Goal: Check status

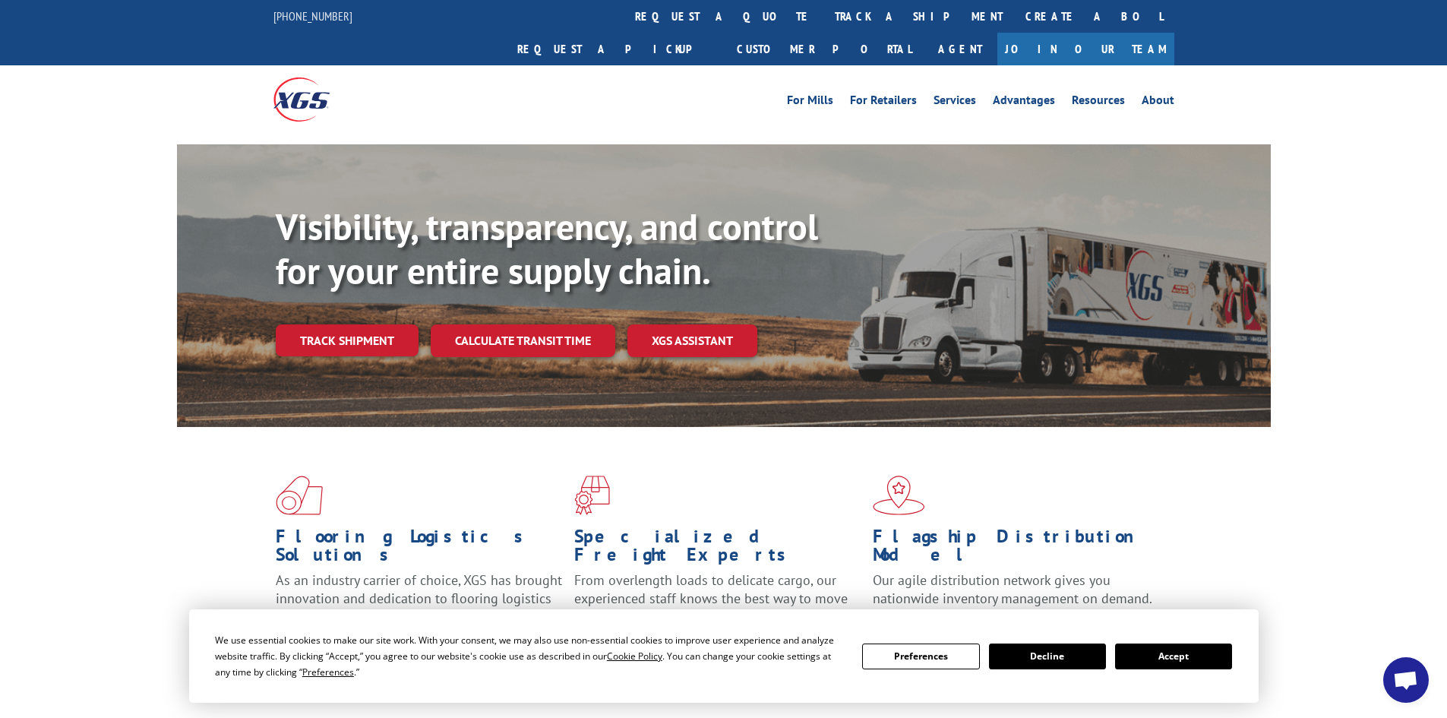
click at [1167, 660] on button "Accept" at bounding box center [1173, 656] width 117 height 26
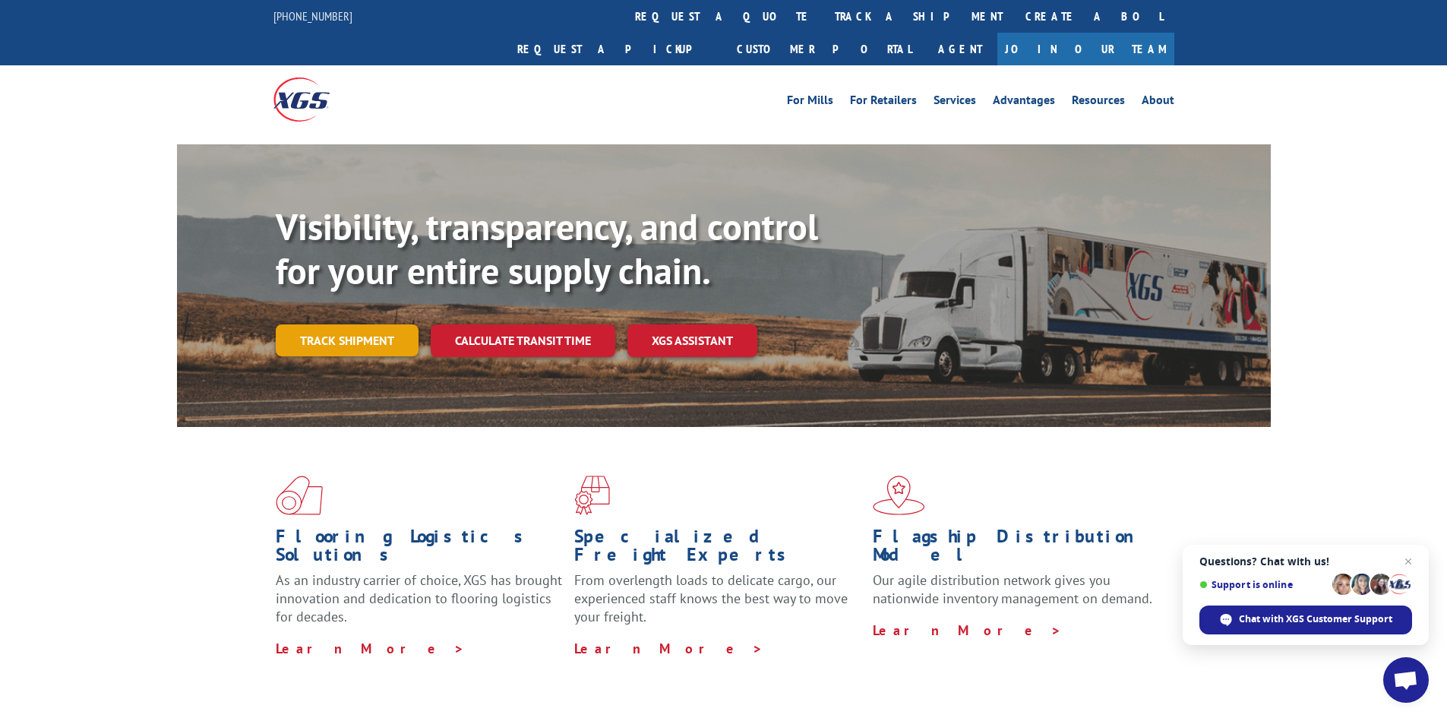
click at [358, 324] on link "Track shipment" at bounding box center [347, 340] width 143 height 32
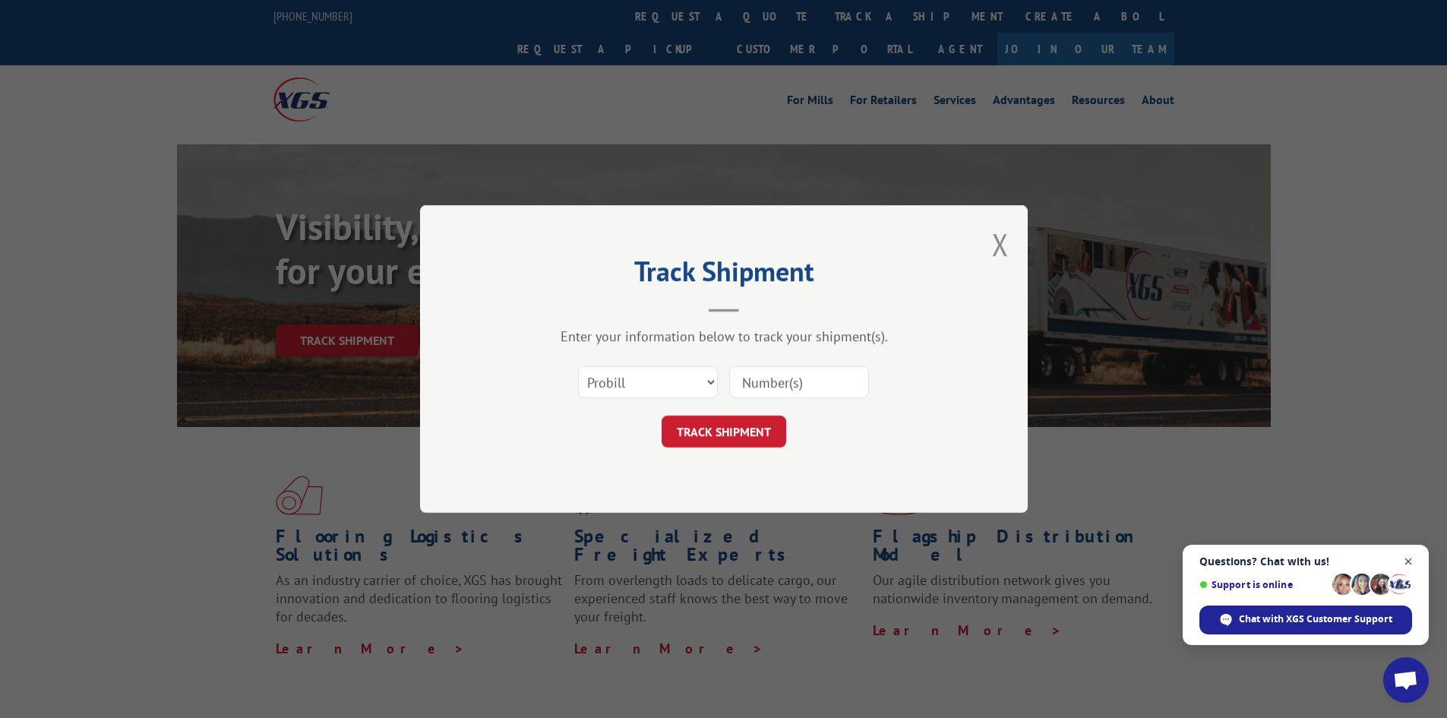
drag, startPoint x: 1408, startPoint y: 561, endPoint x: 763, endPoint y: 346, distance: 679.1
click at [1406, 561] on span "Close chat" at bounding box center [1408, 561] width 19 height 19
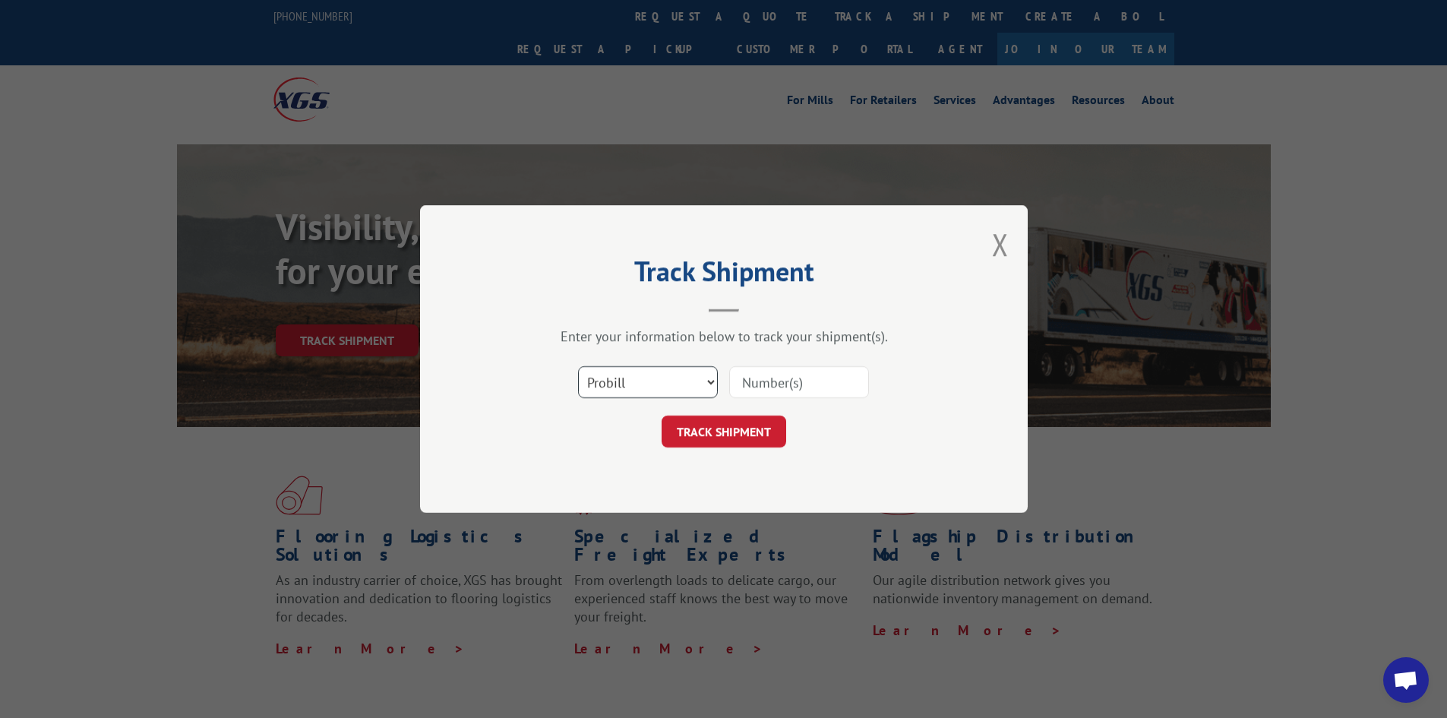
click at [679, 376] on select "Select category... Probill BOL PO" at bounding box center [648, 382] width 140 height 32
select select "bol"
click at [578, 366] on select "Select category... Probill BOL PO" at bounding box center [648, 382] width 140 height 32
click at [766, 379] on input at bounding box center [799, 382] width 140 height 32
paste input "7052867"
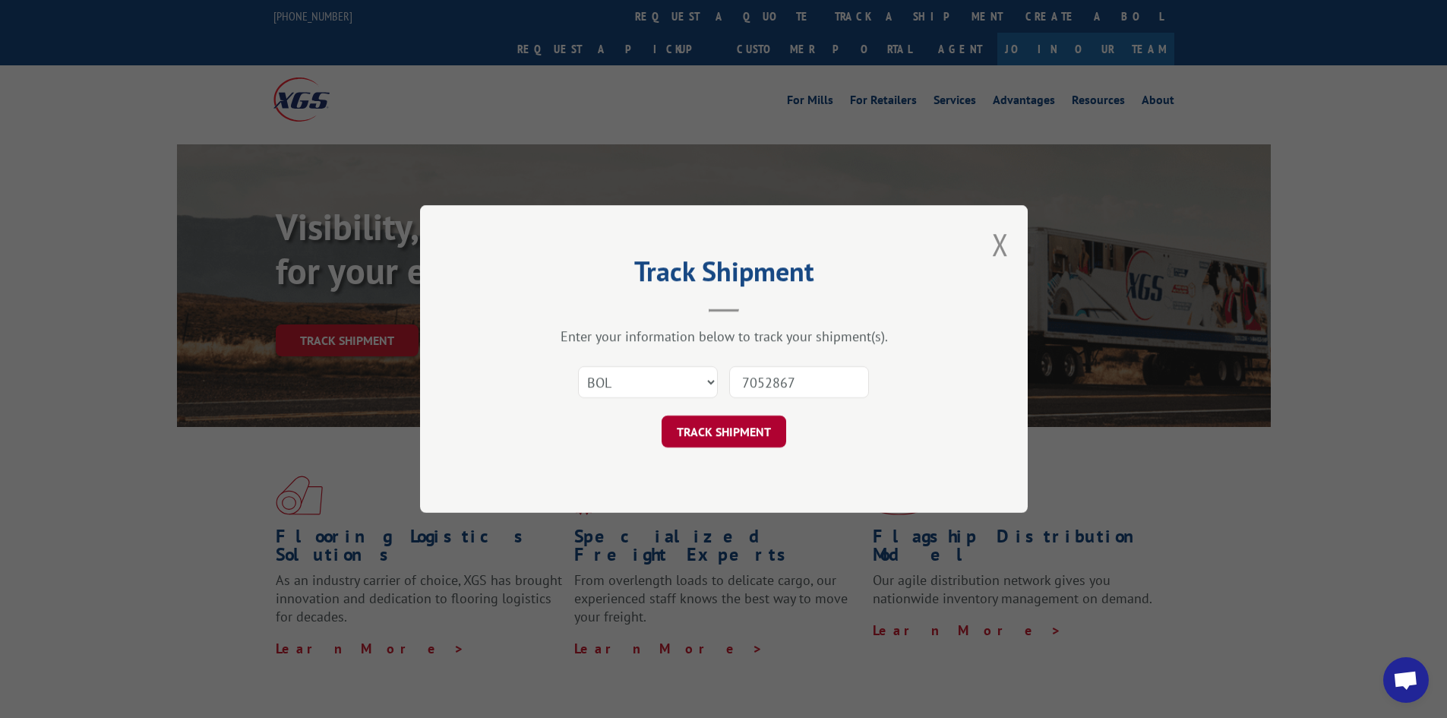
type input "7052867"
click at [722, 431] on button "TRACK SHIPMENT" at bounding box center [724, 431] width 125 height 32
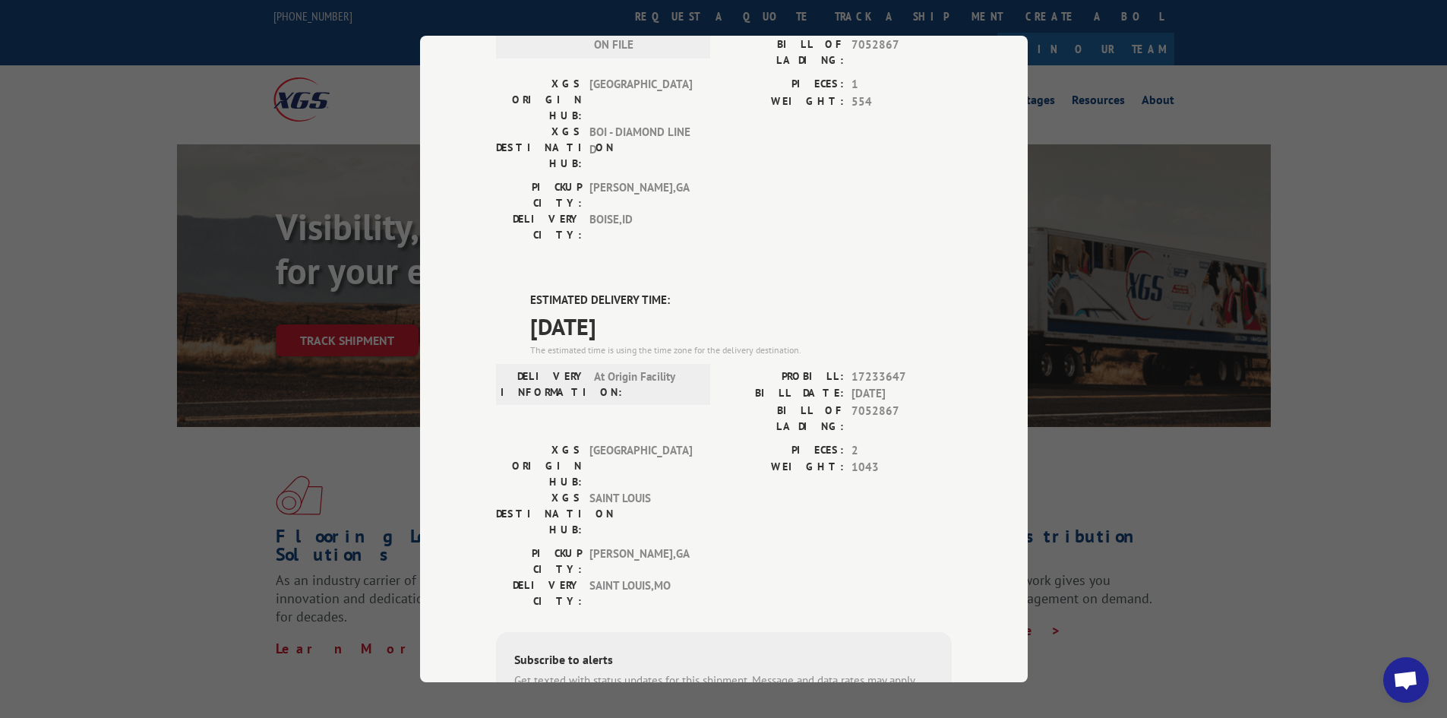
scroll to position [60, 0]
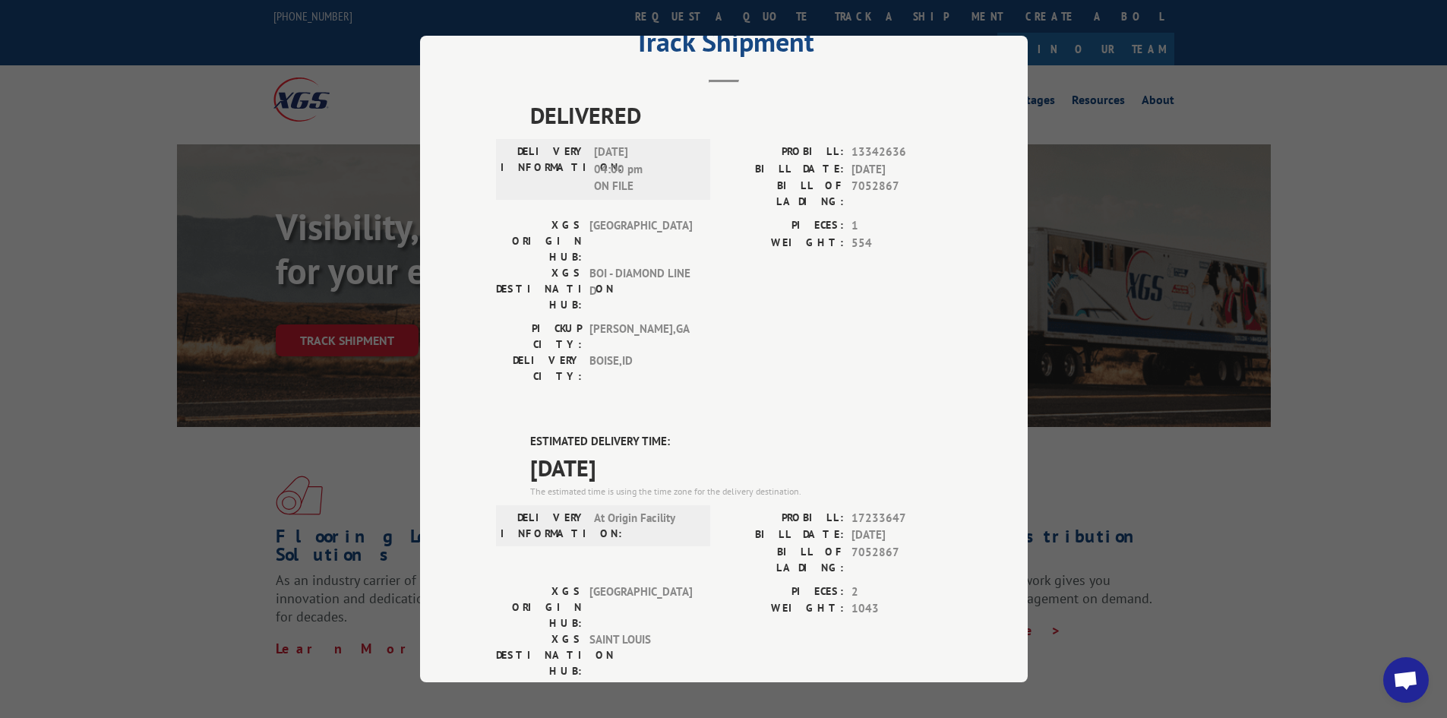
click at [57, 165] on div "Track Shipment DELIVERED DELIVERY INFORMATION: [DATE] 04:00 pm ON FILE PROBILL:…" at bounding box center [723, 359] width 1447 height 718
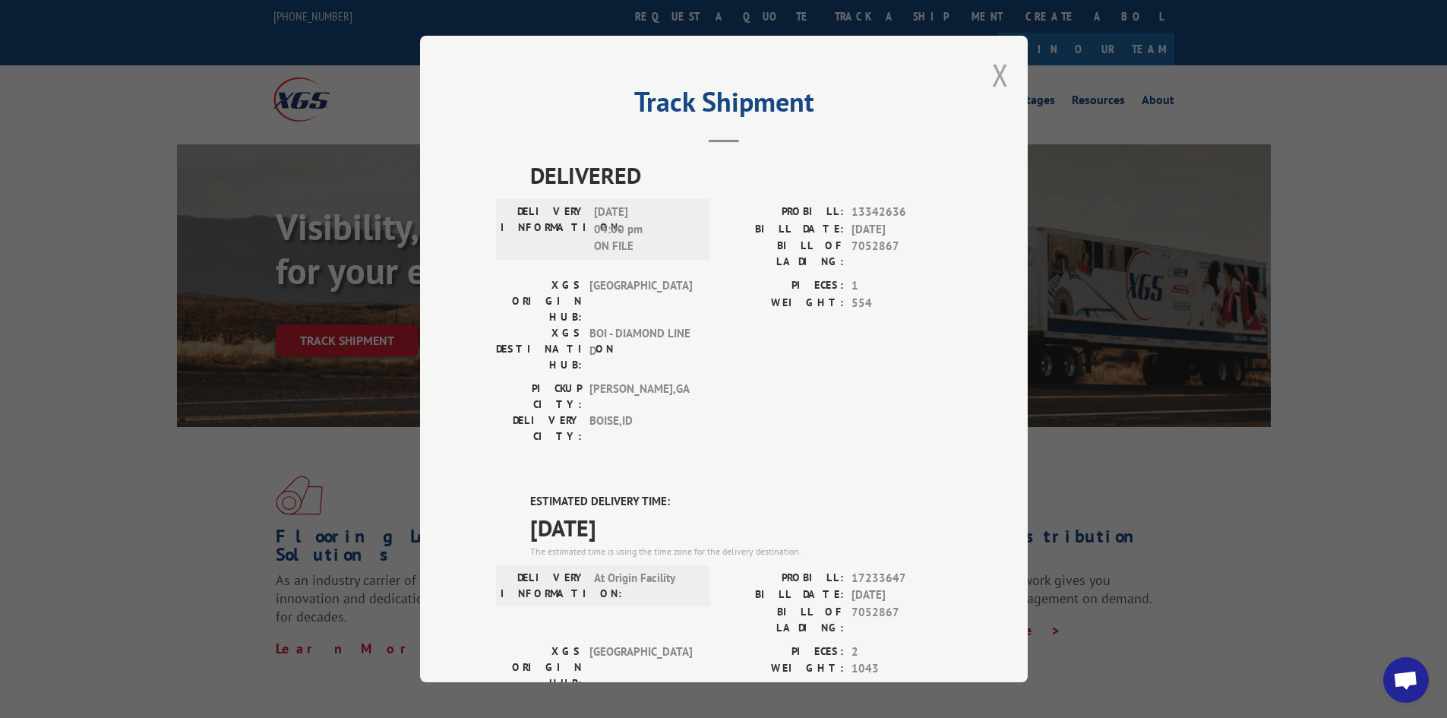
click at [992, 74] on button "Close modal" at bounding box center [1000, 75] width 17 height 40
